Goal: Transaction & Acquisition: Download file/media

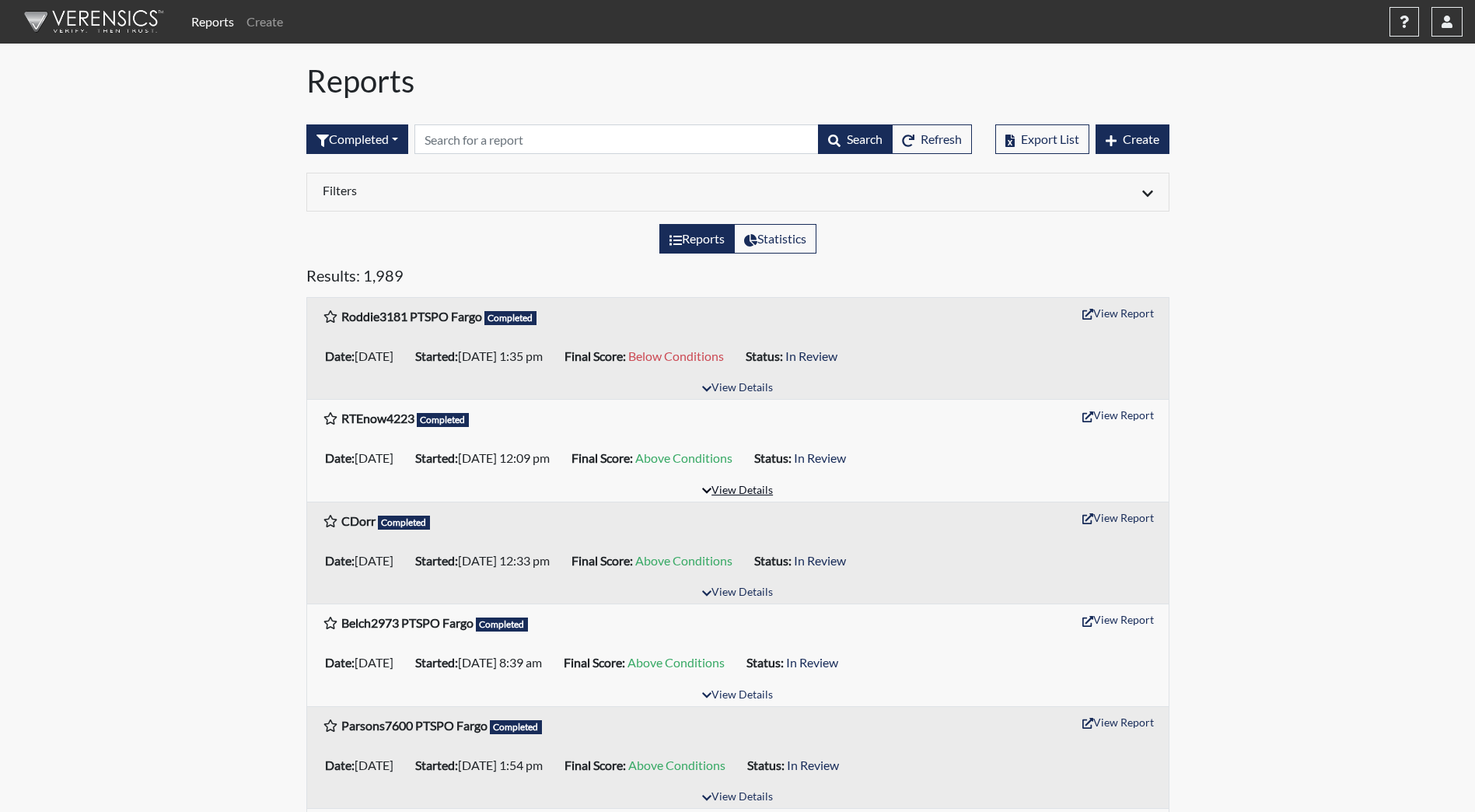
click at [756, 491] on button "View Details" at bounding box center [737, 491] width 84 height 21
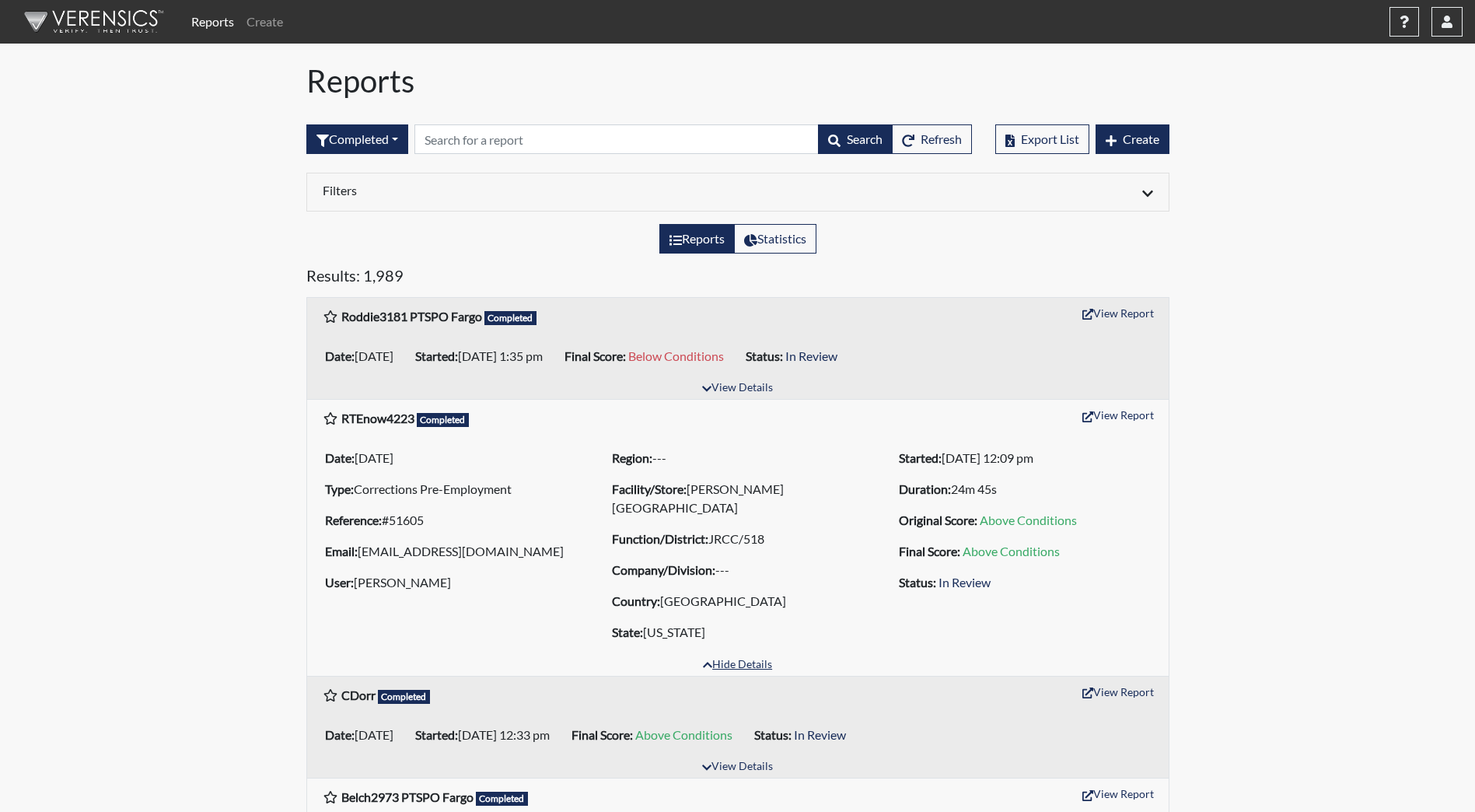
drag, startPoint x: 751, startPoint y: 672, endPoint x: 753, endPoint y: 660, distance: 12.2
click at [749, 671] on button "Hide Details" at bounding box center [738, 665] width 83 height 21
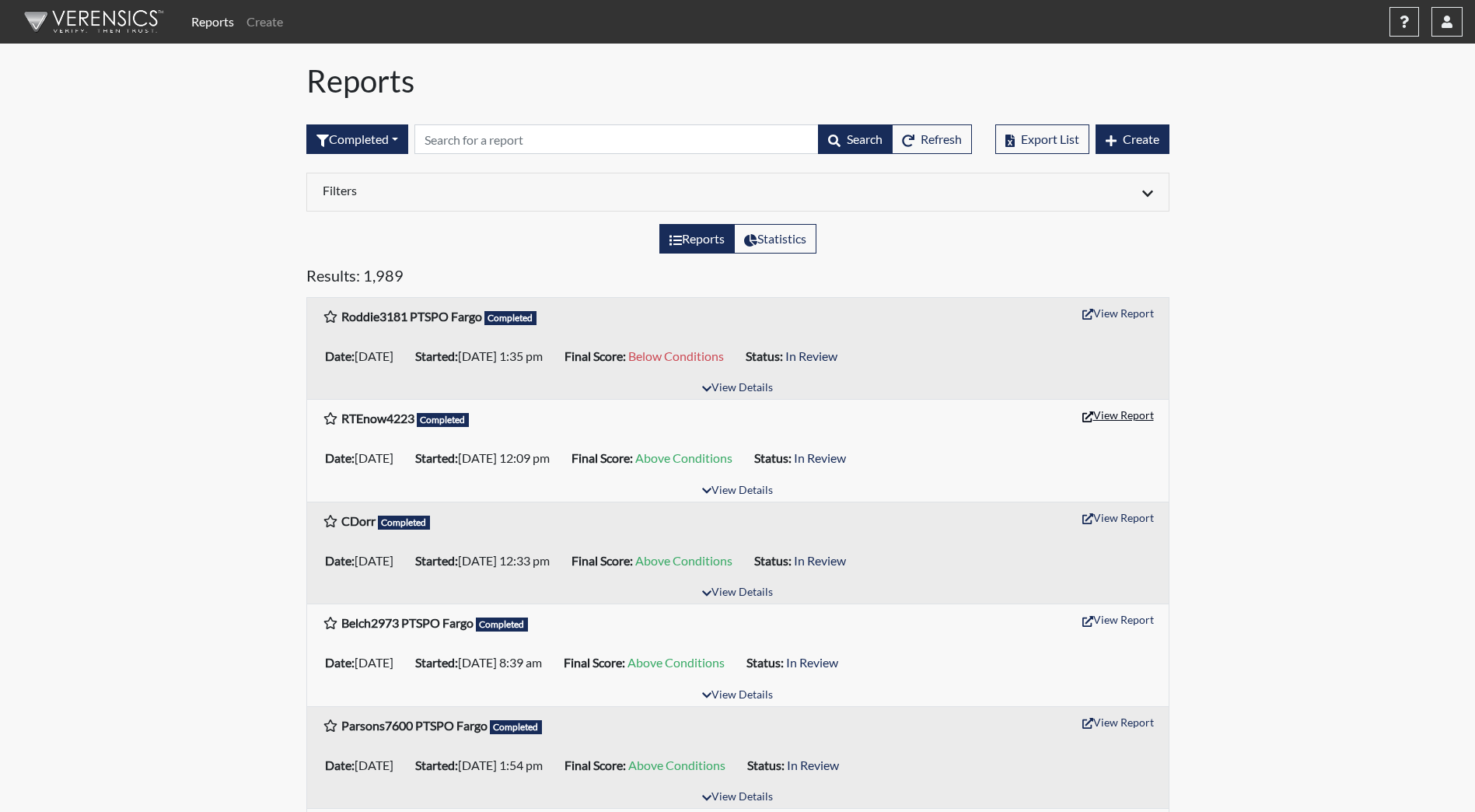
click at [1128, 412] on button "View Report" at bounding box center [1118, 415] width 85 height 24
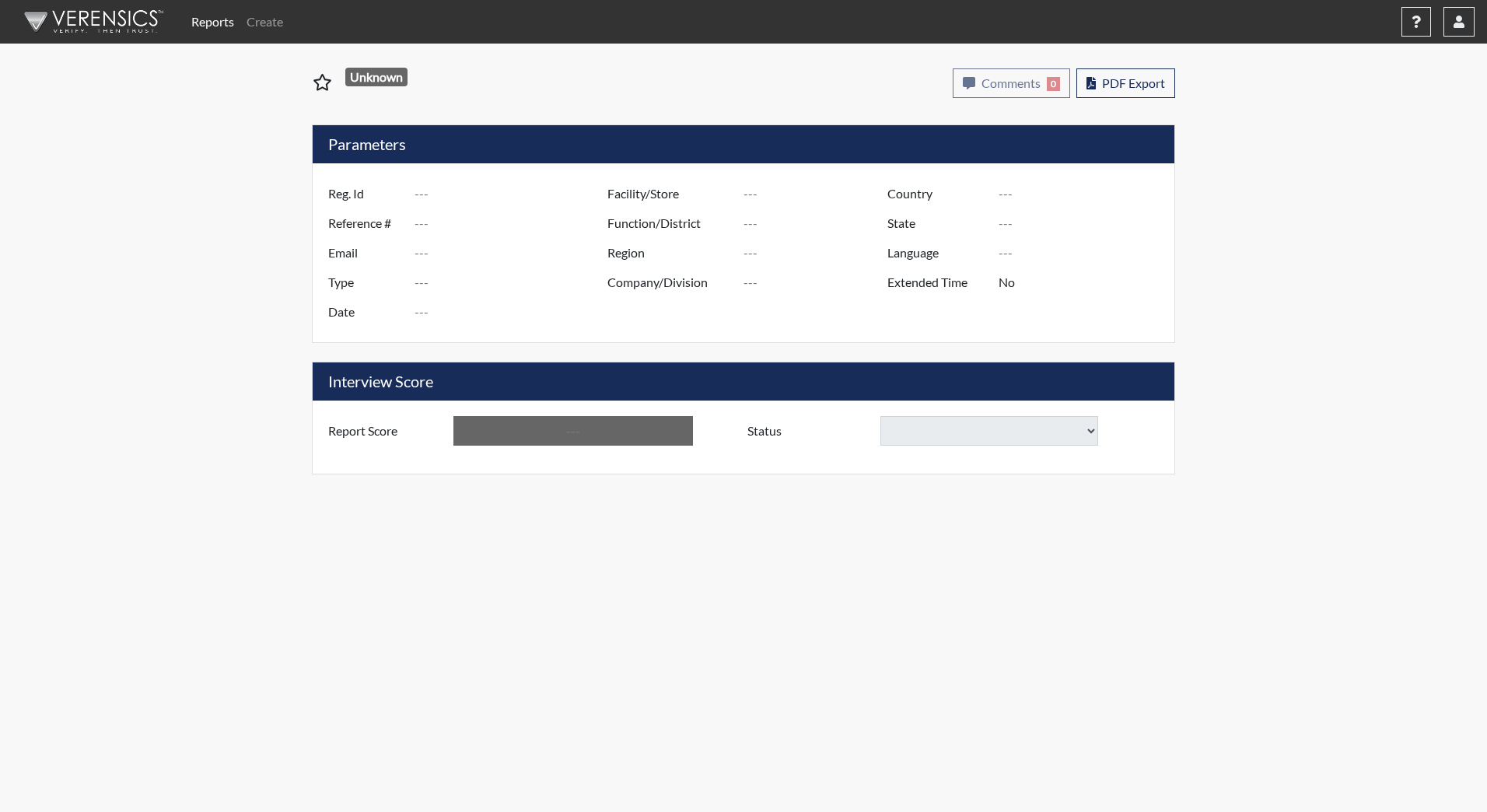
type input "RTEnow4223"
type input "51605"
type input "[EMAIL_ADDRESS][DOMAIN_NAME]"
type input "Corrections Pre-Employment"
type input "[DATE]"
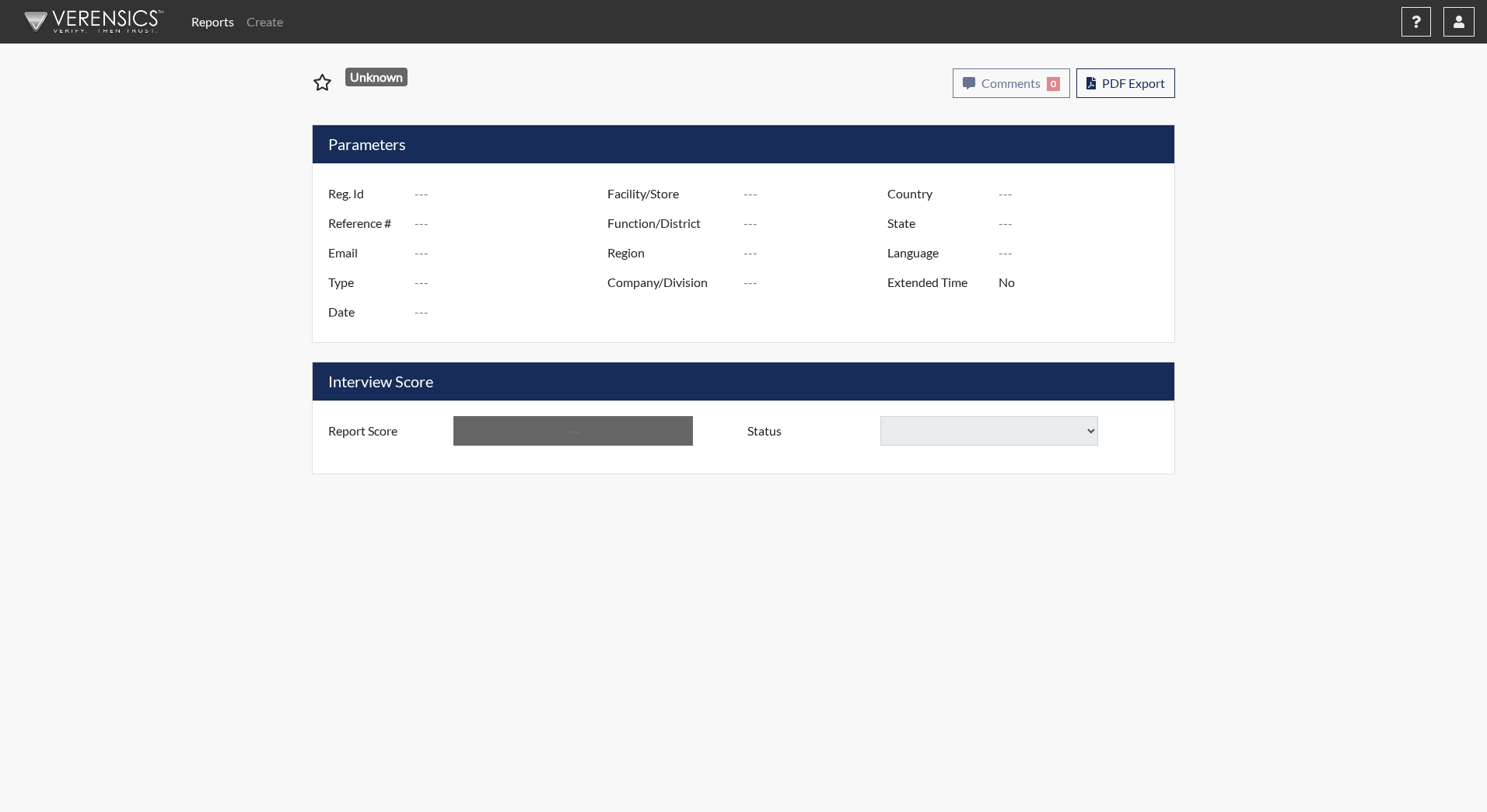
type input "[PERSON_NAME][GEOGRAPHIC_DATA]"
type input "JRCC/518"
type input "[GEOGRAPHIC_DATA]"
type input "[US_STATE]"
type input "English"
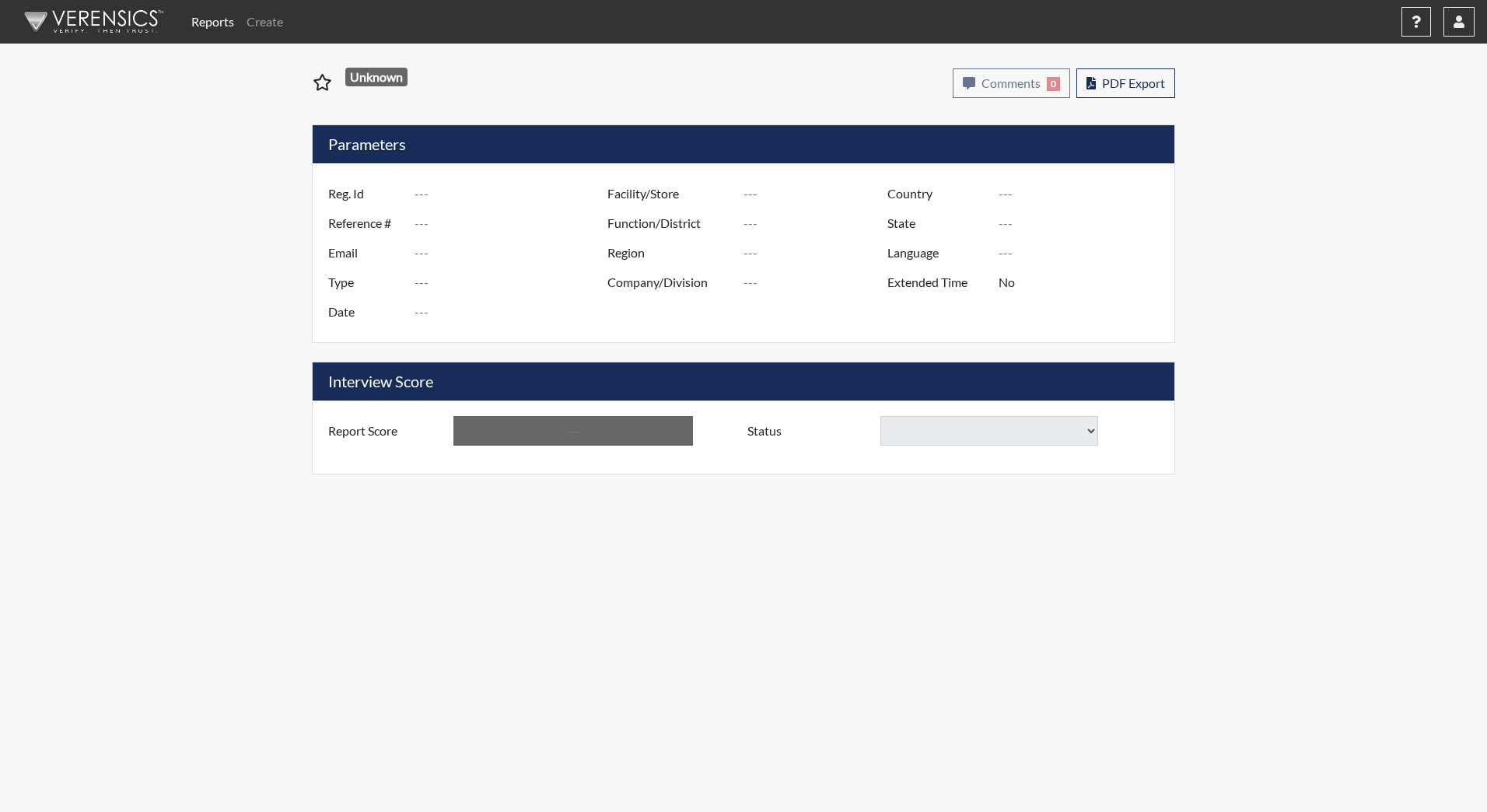
type input "Above Conditions"
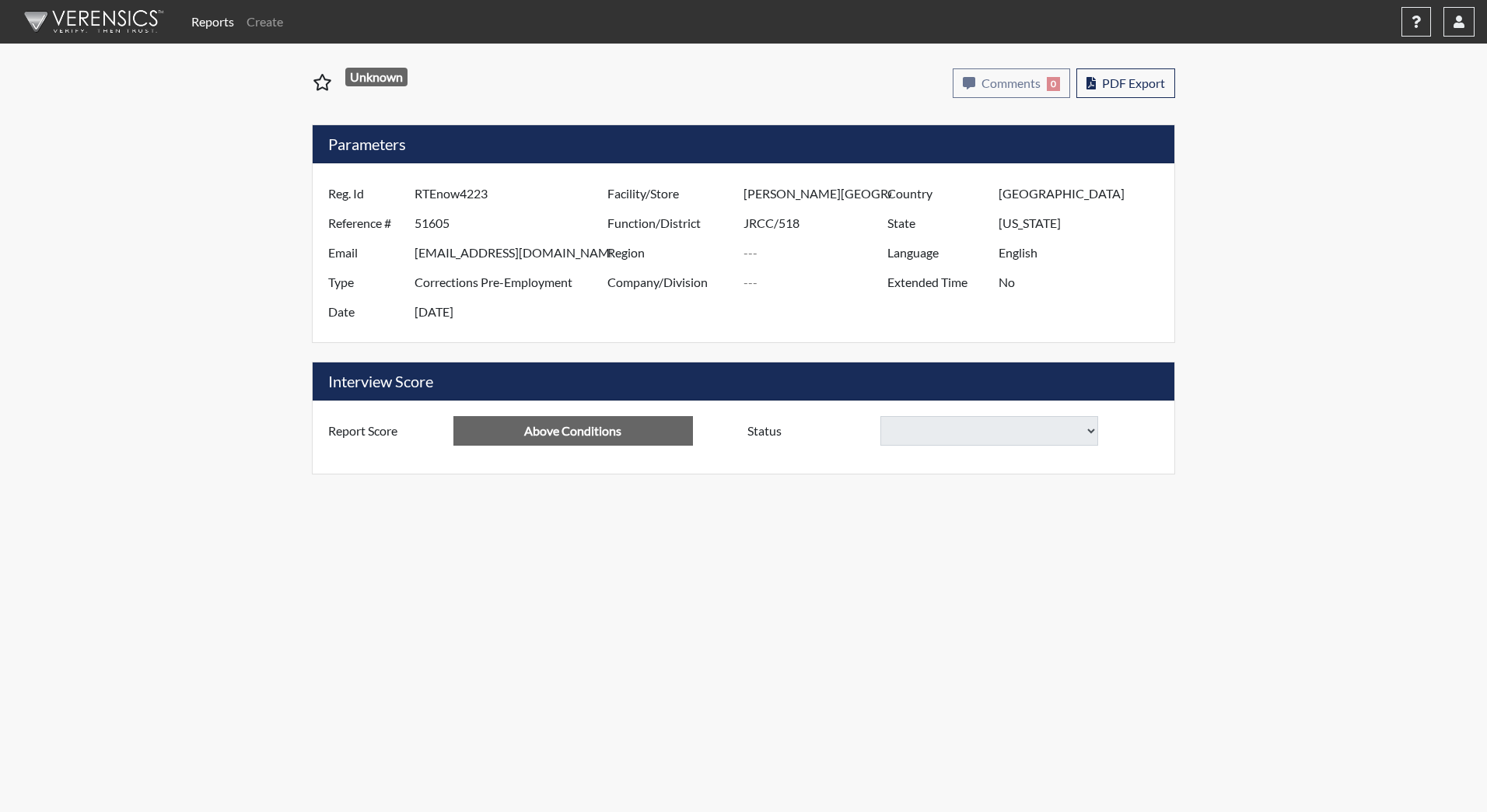
select select
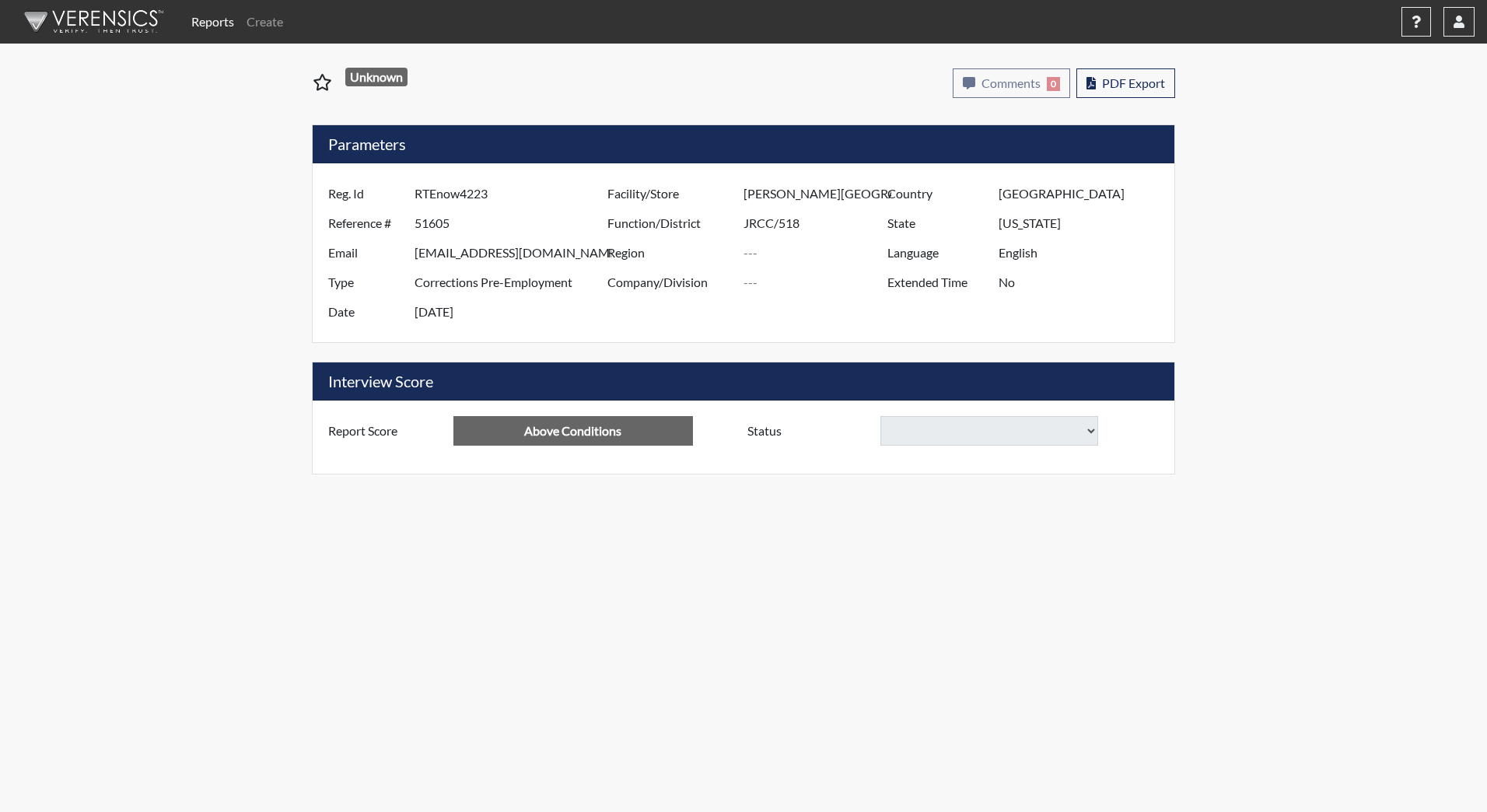
select select
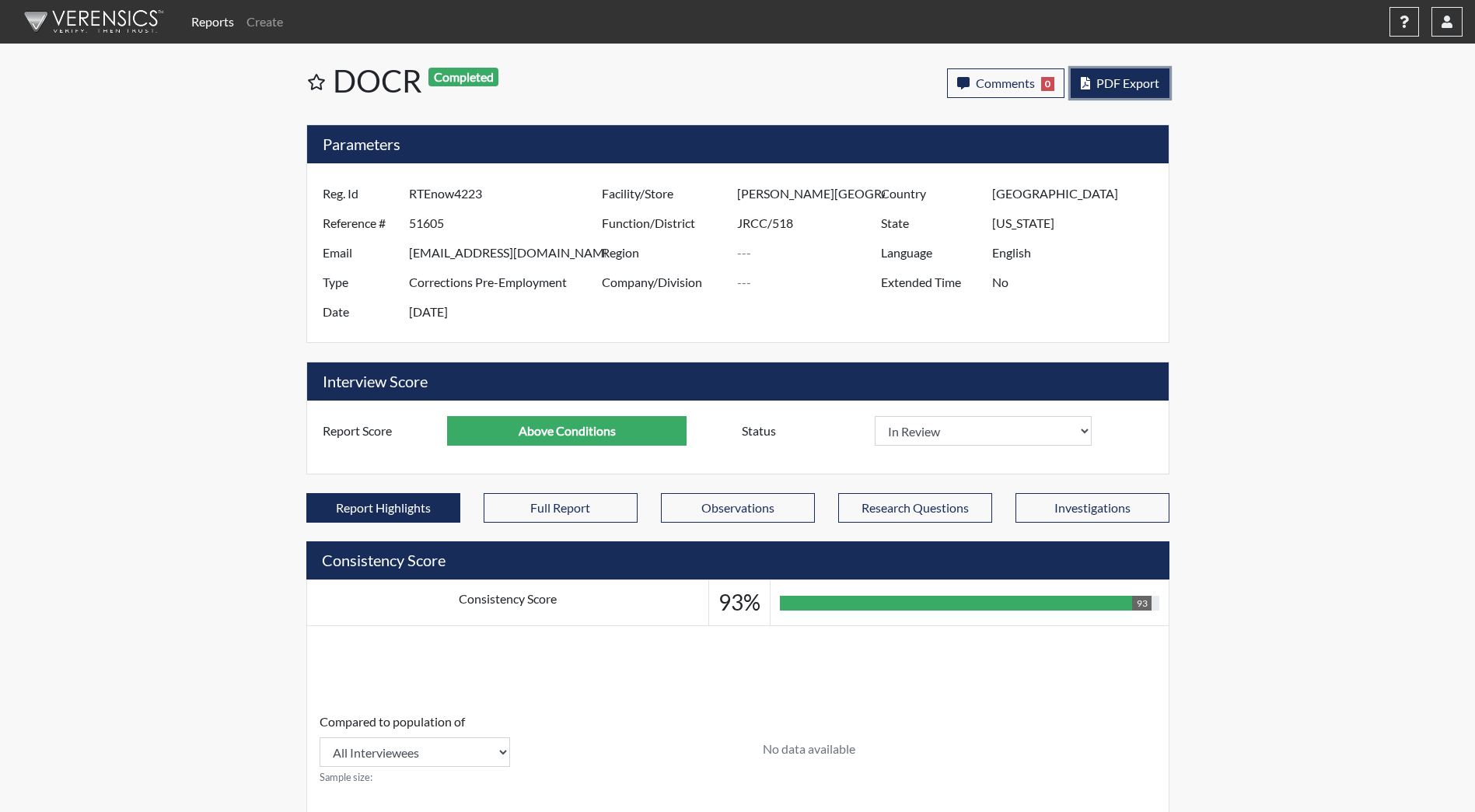
click at [1088, 90] on button "PDF Export" at bounding box center [1120, 83] width 99 height 29
